Goal: Information Seeking & Learning: Learn about a topic

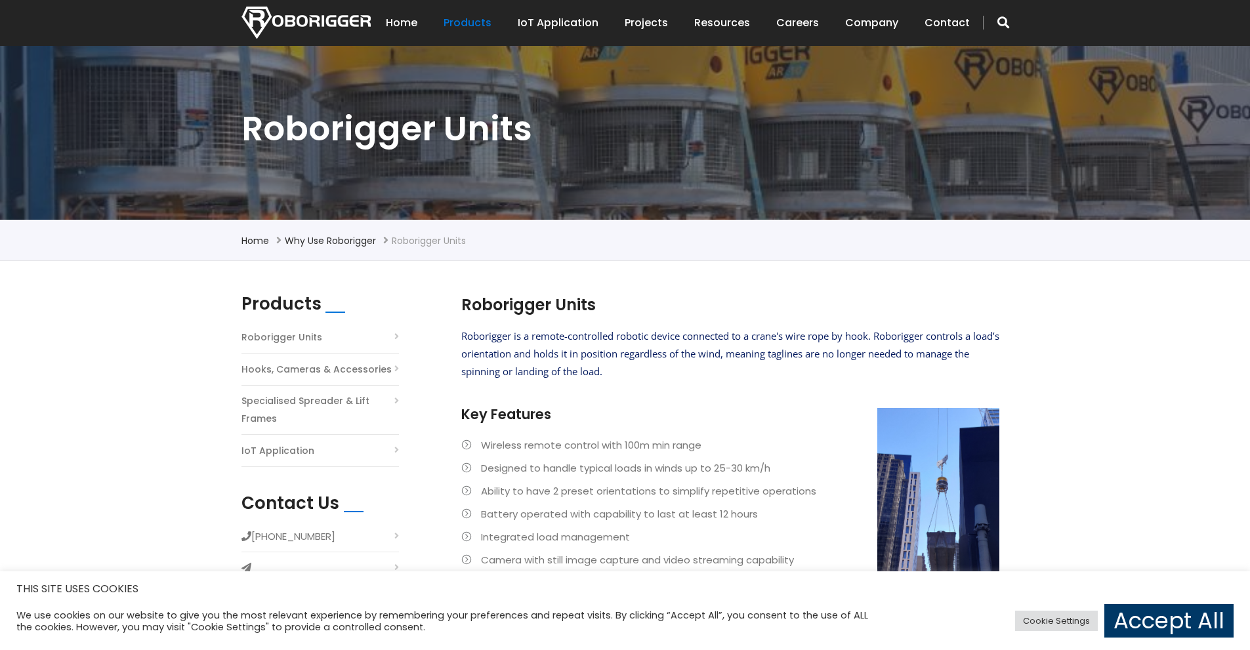
scroll to position [131, 0]
click at [312, 341] on link "Roborigger Units" at bounding box center [282, 338] width 81 height 18
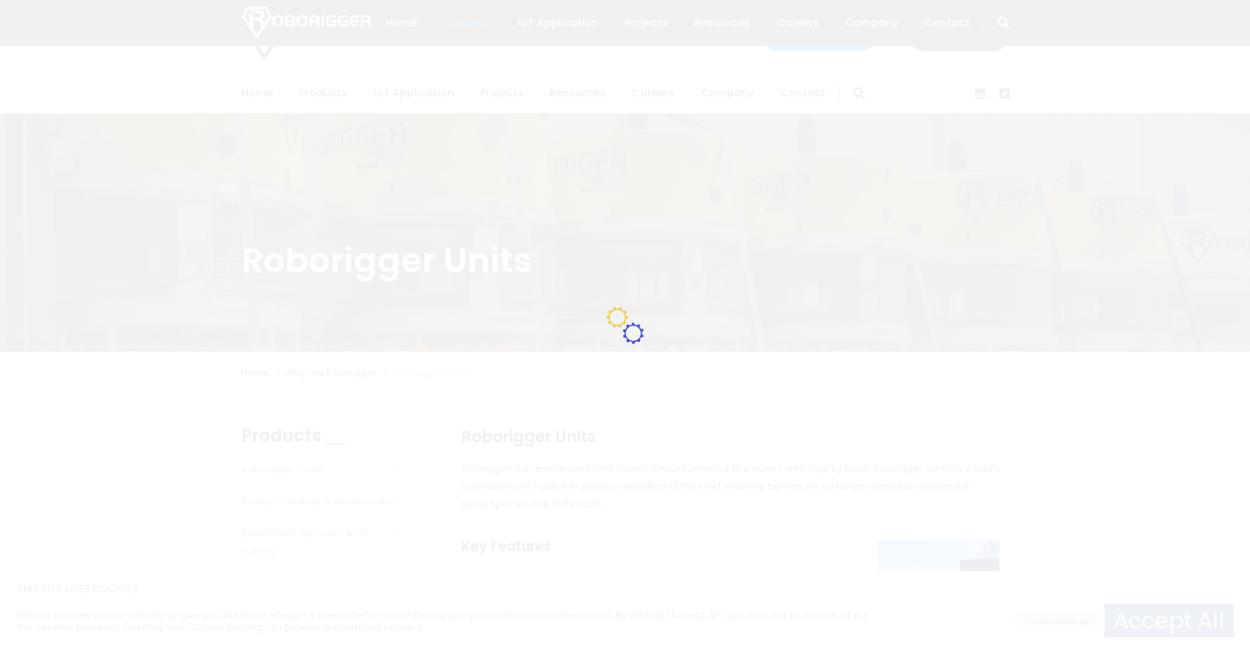
scroll to position [124, 0]
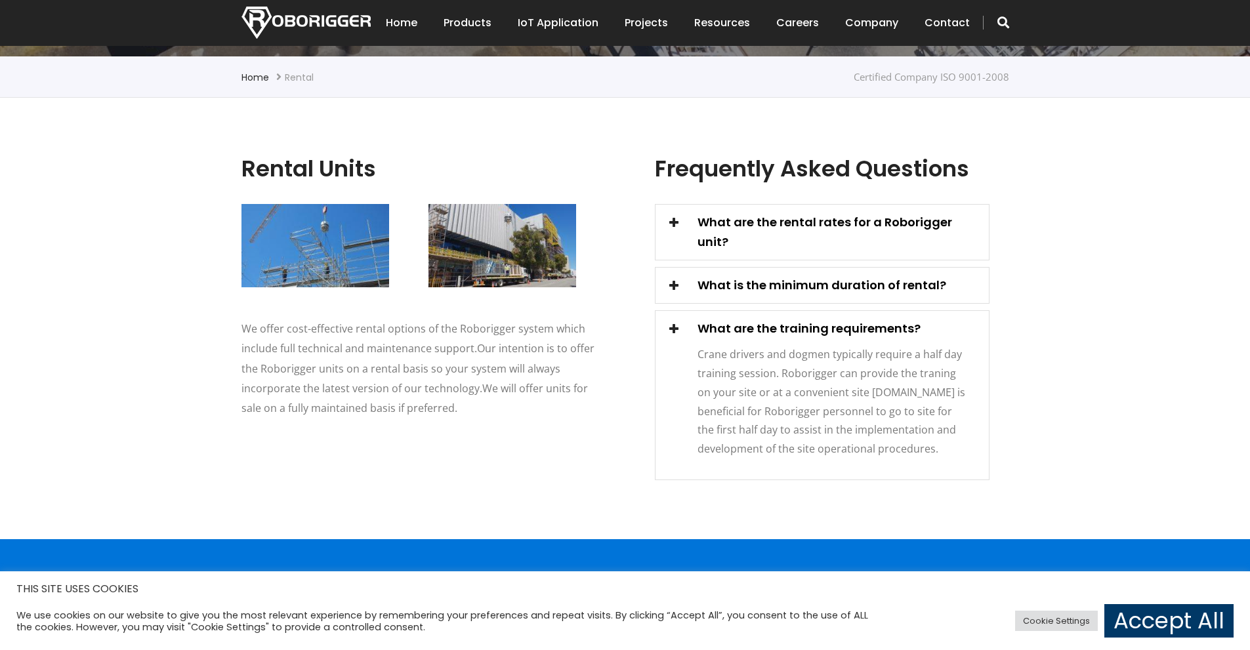
scroll to position [328, 0]
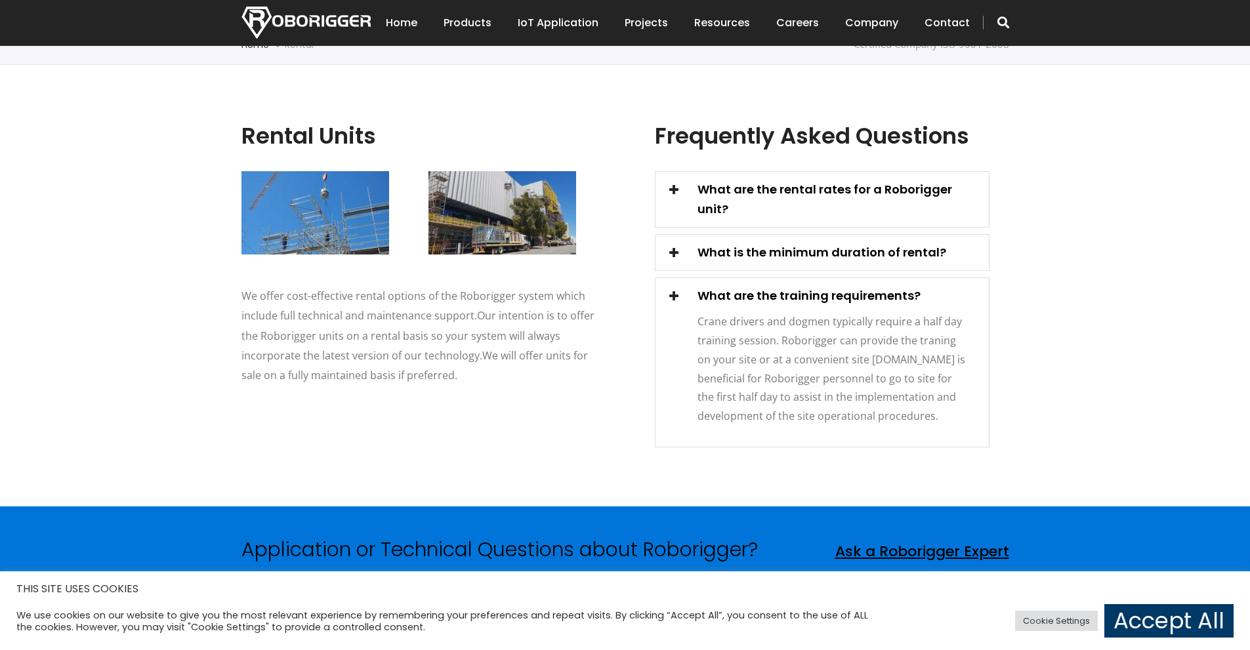
click at [842, 190] on div "What are the rental rates for a Roborigger unit?" at bounding box center [822, 199] width 333 height 39
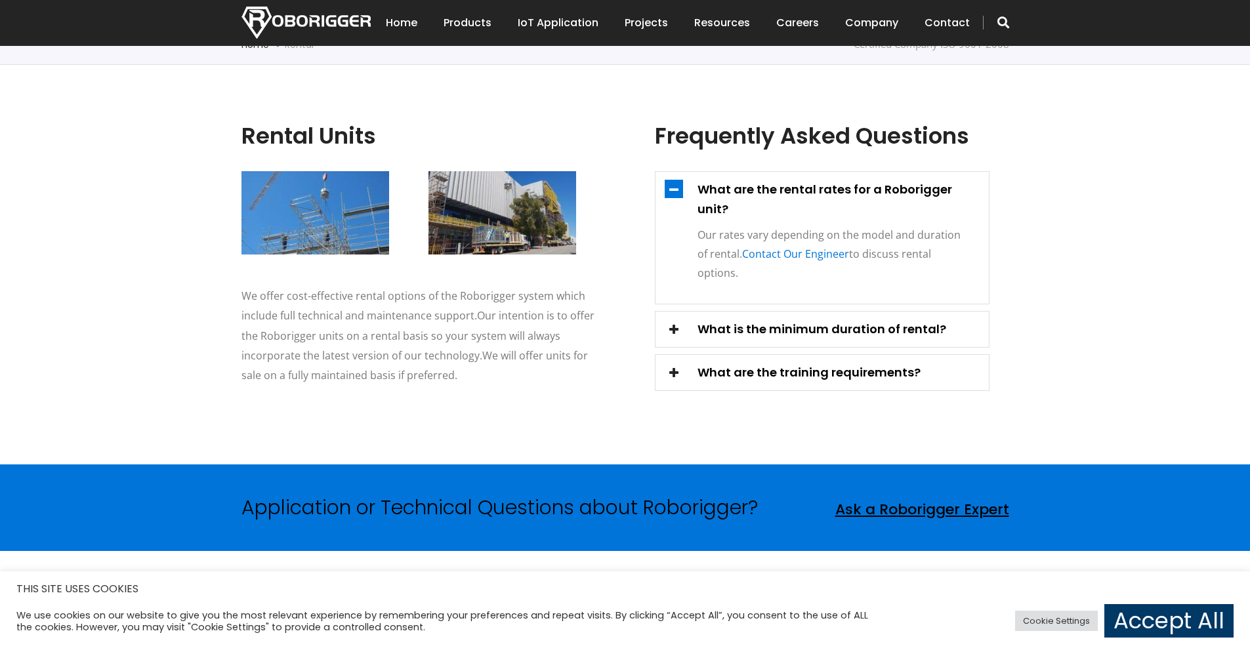
click at [751, 189] on div "What are the rental rates for a Roborigger unit?" at bounding box center [822, 199] width 333 height 39
click at [727, 363] on div "What are the training requirements?" at bounding box center [822, 373] width 333 height 20
